Goal: Navigation & Orientation: Understand site structure

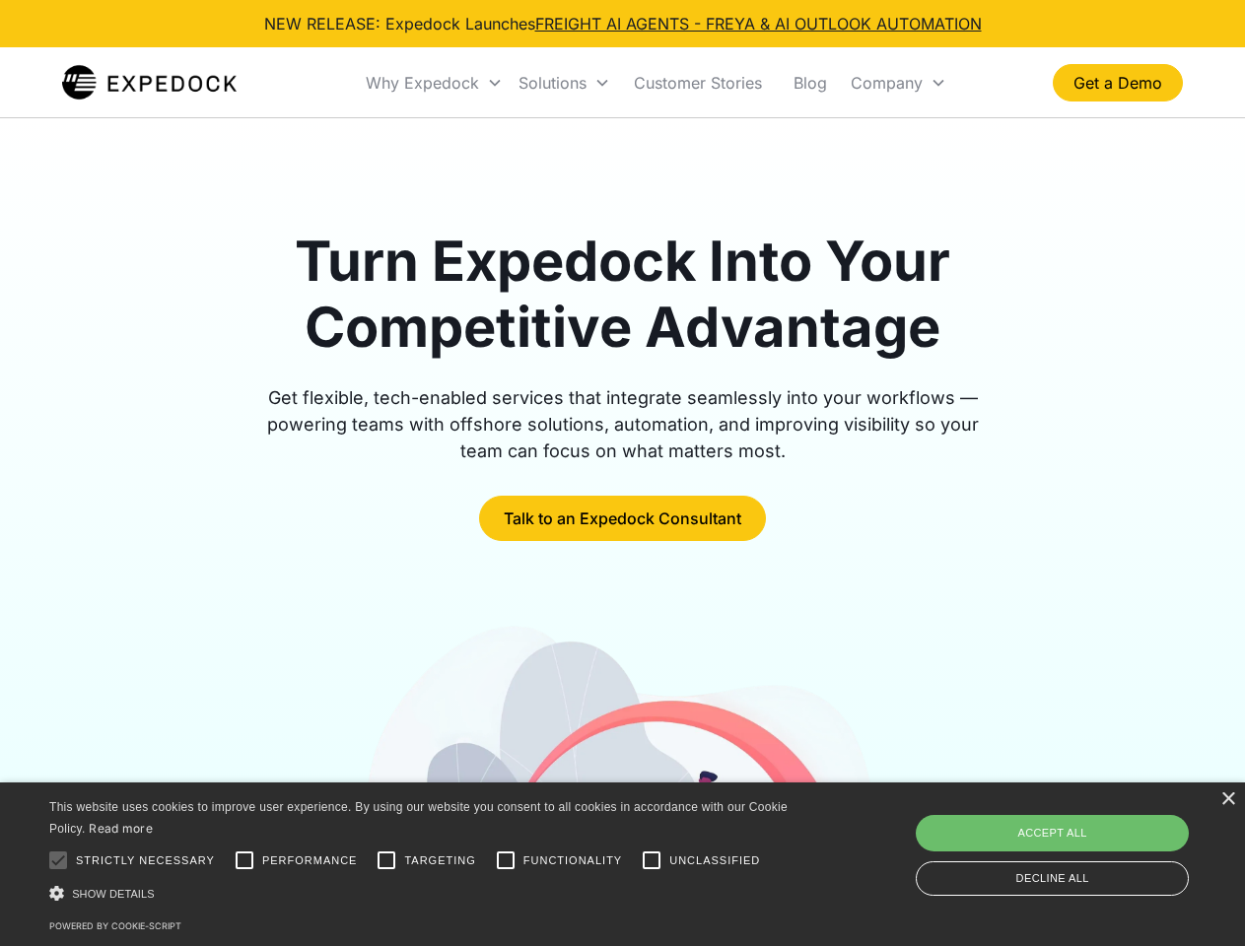
click at [435, 83] on div "Why Expedock" at bounding box center [422, 83] width 113 height 20
click at [564, 83] on div "Solutions" at bounding box center [553, 83] width 68 height 20
click at [898, 83] on div "Company" at bounding box center [887, 83] width 72 height 20
click at [58, 861] on div at bounding box center [57, 860] width 39 height 39
click at [244, 861] on input "Performance" at bounding box center [244, 860] width 39 height 39
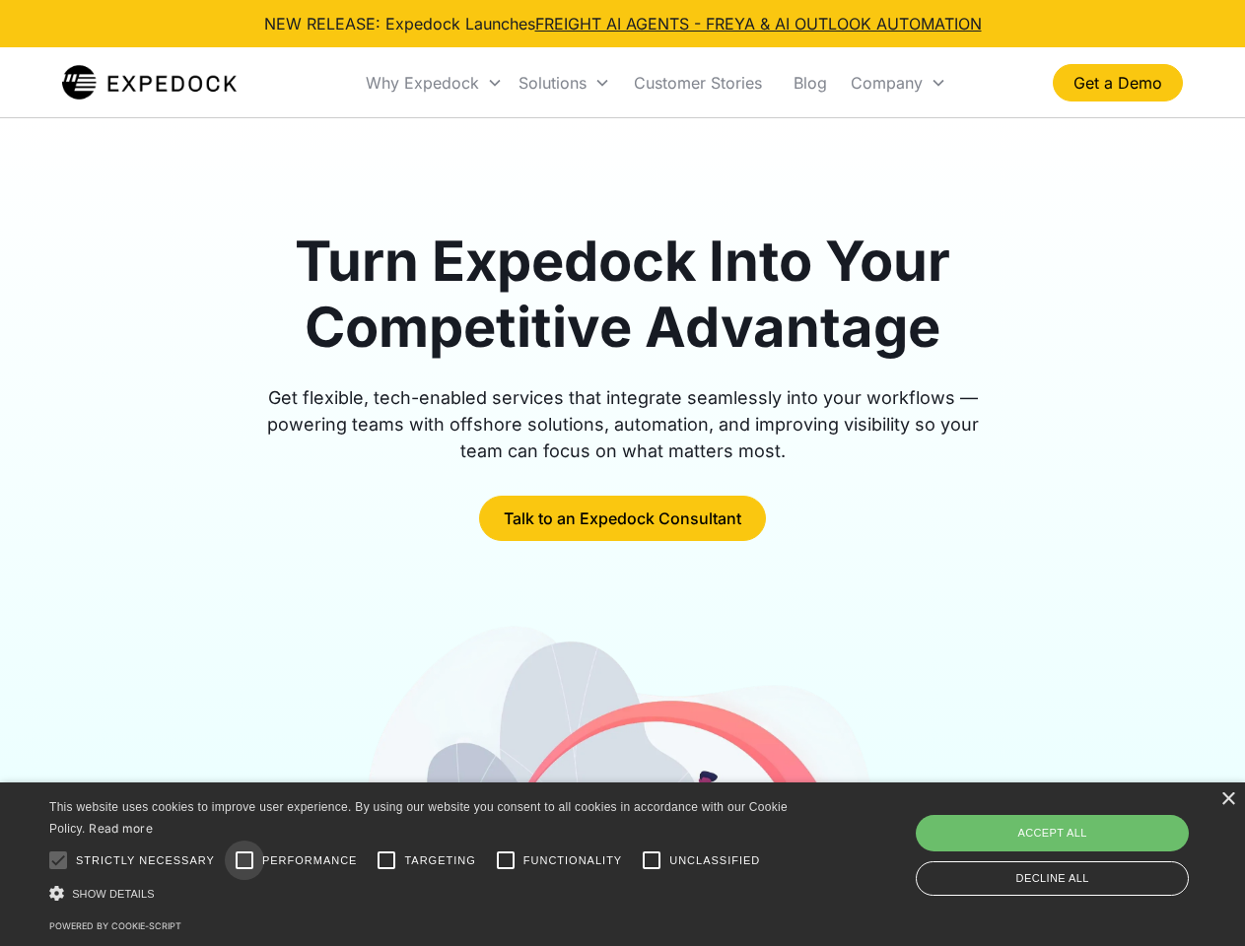
checkbox input "true"
click at [386, 861] on input "Targeting" at bounding box center [386, 860] width 39 height 39
checkbox input "true"
click at [506, 861] on input "Functionality" at bounding box center [505, 860] width 39 height 39
checkbox input "true"
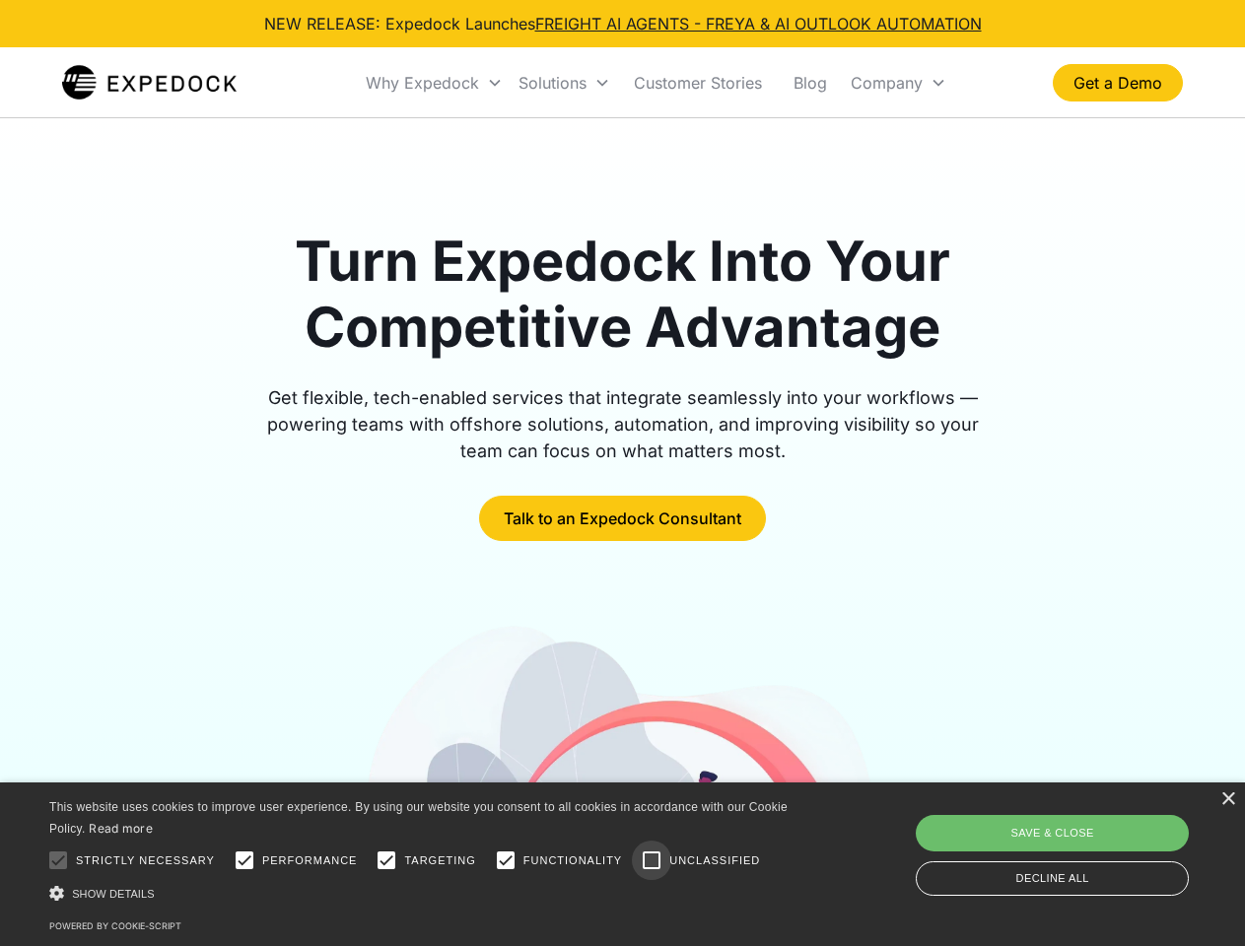
click at [652, 861] on input "Unclassified" at bounding box center [651, 860] width 39 height 39
checkbox input "true"
click at [422, 893] on div "Show details Hide details" at bounding box center [421, 893] width 745 height 21
